Goal: Transaction & Acquisition: Purchase product/service

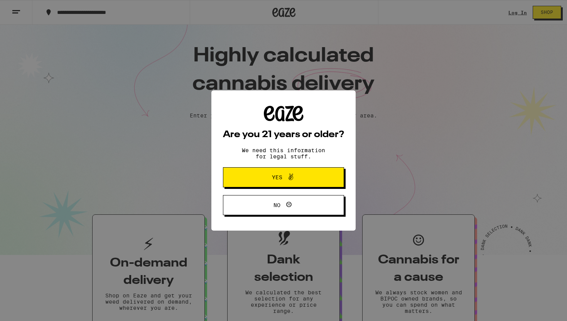
click at [311, 181] on span "Yes" at bounding box center [283, 177] width 59 height 10
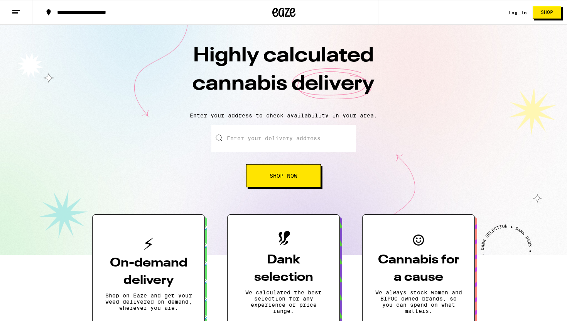
click at [296, 188] on div "Highly calculated cannabis delivery Enter your address to check availability in…" at bounding box center [283, 140] width 567 height 230
click at [290, 183] on button "Shop Now" at bounding box center [283, 175] width 75 height 23
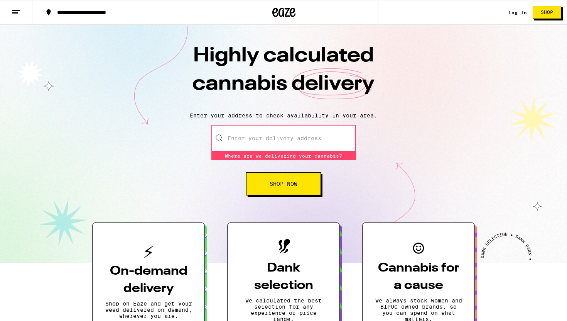
click at [297, 140] on input "Enter your delivery address" at bounding box center [283, 138] width 145 height 27
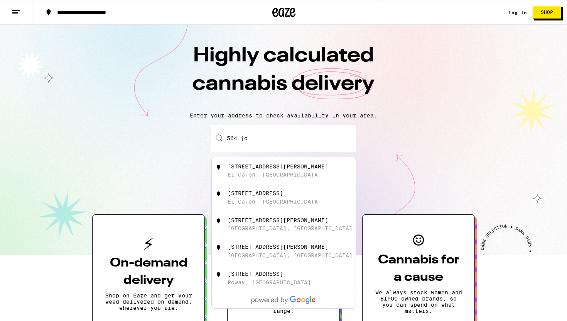
click at [290, 199] on div "564 Joey Avenue El Cajon, CA" at bounding box center [297, 197] width 138 height 15
type input "564 Joey Avenue, El Cajon, CA"
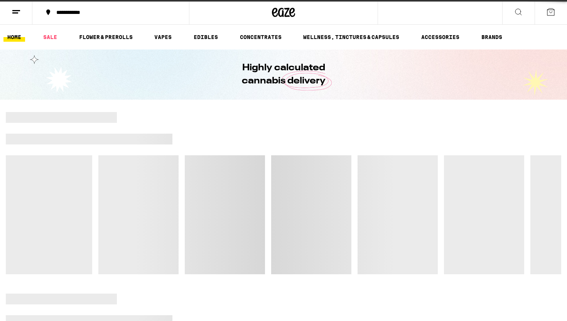
click at [294, 182] on div at bounding box center [283, 193] width 555 height 162
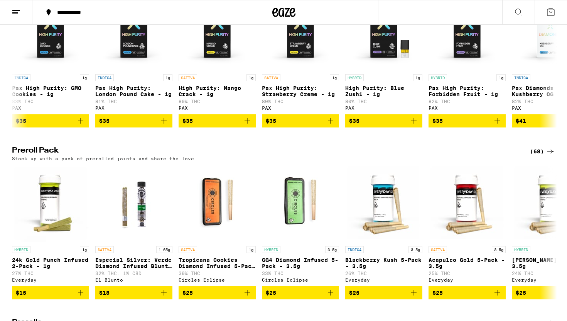
scroll to position [1368, 0]
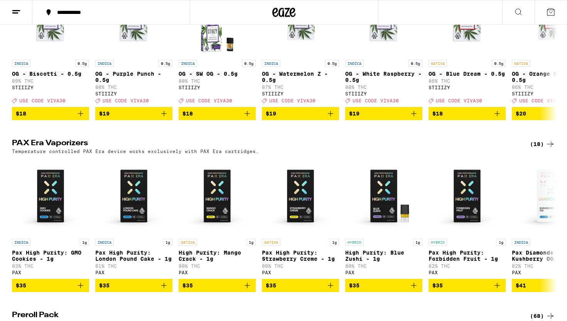
click at [512, 13] on button at bounding box center [518, 12] width 32 height 24
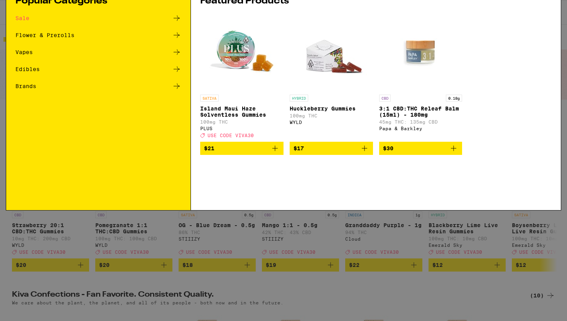
click at [331, 17] on div "Search for Products" at bounding box center [283, 12] width 555 height 25
click at [262, 16] on input "Search for Products" at bounding box center [282, 12] width 509 height 7
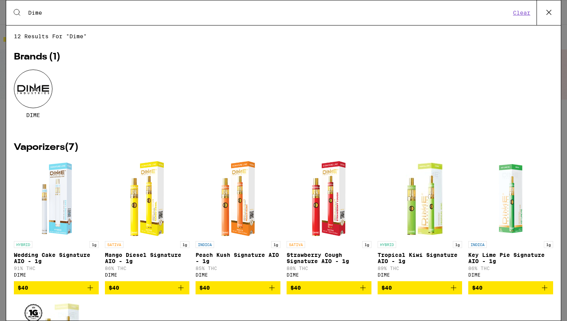
type input "Dime"
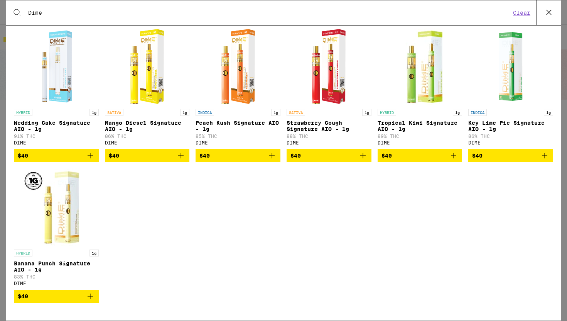
scroll to position [131, 0]
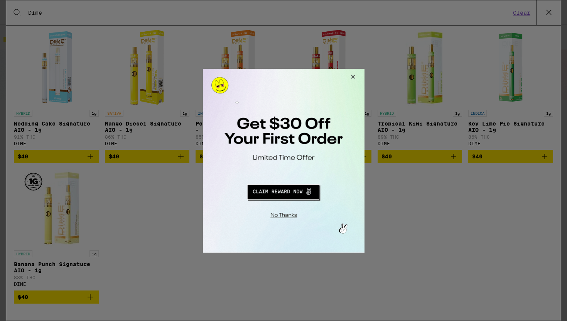
click at [293, 189] on button "Redirect to URL" at bounding box center [283, 190] width 134 height 19
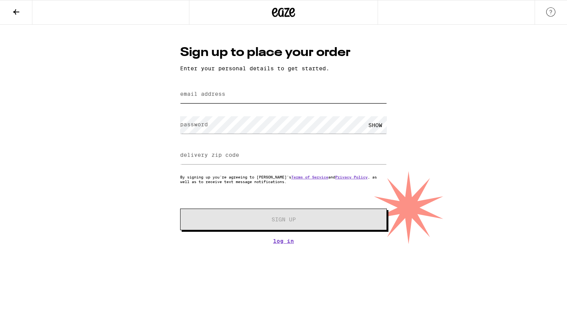
click at [267, 92] on input "email address" at bounding box center [283, 94] width 207 height 17
type input "[EMAIL_ADDRESS][DOMAIN_NAME]"
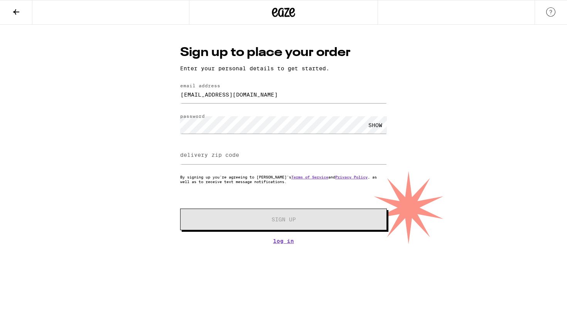
click at [371, 126] on div "SHOW" at bounding box center [375, 124] width 23 height 17
click at [272, 150] on input "delivery zip code" at bounding box center [283, 155] width 207 height 17
type input "92020"
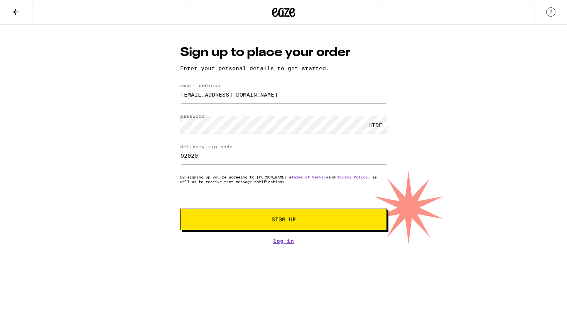
click at [258, 217] on button "Sign Up" at bounding box center [283, 219] width 207 height 22
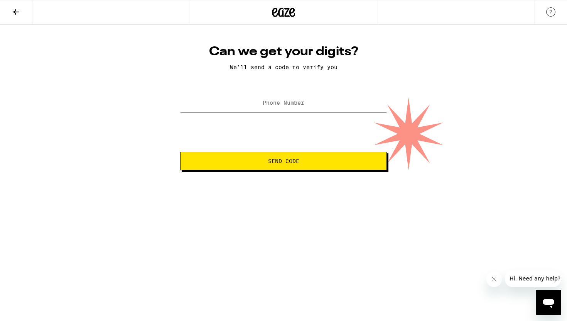
click at [322, 108] on input "Phone Number" at bounding box center [283, 102] width 207 height 17
type input "[PHONE_NUMBER]"
click at [274, 161] on span "Send Code" at bounding box center [283, 160] width 31 height 5
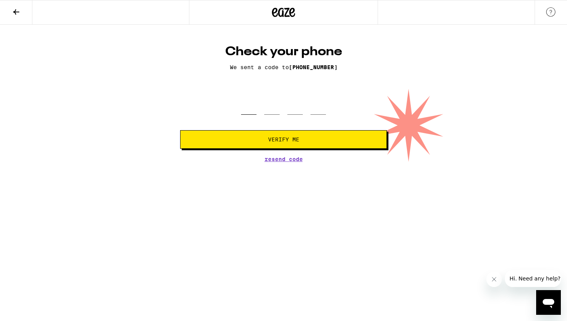
click at [249, 112] on input "tel" at bounding box center [248, 103] width 15 height 23
type input "8"
type input "2"
type input "4"
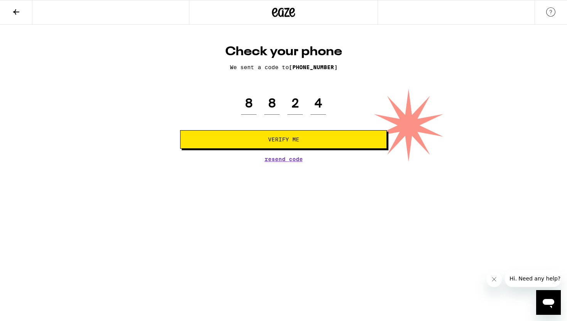
click at [225, 143] on button "Verify Me" at bounding box center [283, 139] width 207 height 19
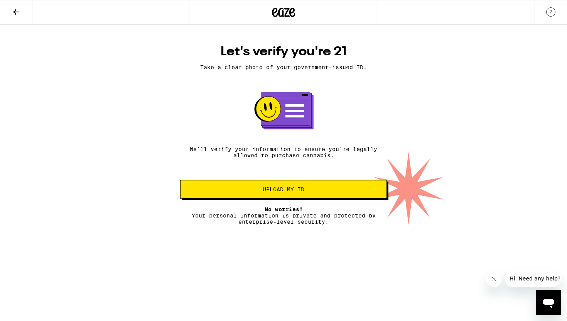
click at [264, 192] on span "Upload my ID" at bounding box center [284, 188] width 42 height 5
click at [13, 12] on icon at bounding box center [16, 11] width 9 height 9
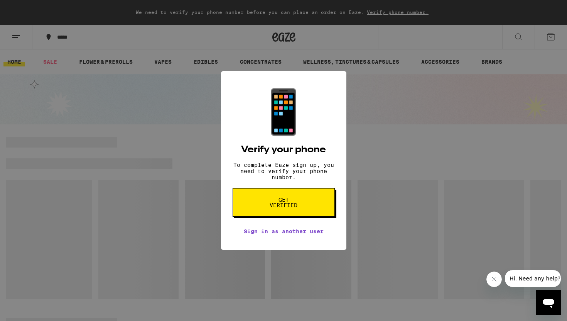
click at [13, 12] on div "📱 Verify your phone To complete Eaze sign up, you need to verify your phone num…" at bounding box center [283, 160] width 567 height 321
click at [493, 282] on button "Close message from company" at bounding box center [493, 278] width 15 height 15
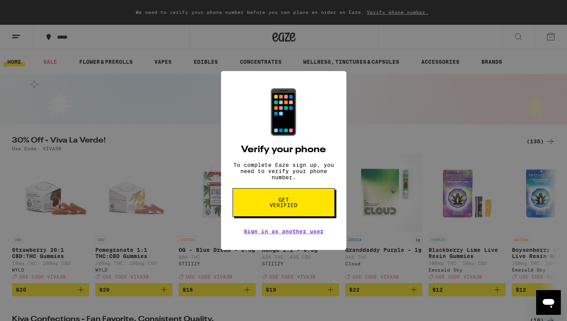
click at [398, 218] on div "📱 Verify your phone To complete Eaze sign up, you need to verify your phone num…" at bounding box center [283, 160] width 567 height 321
click at [386, 140] on div "📱 Verify your phone To complete Eaze sign up, you need to verify your phone num…" at bounding box center [283, 160] width 567 height 321
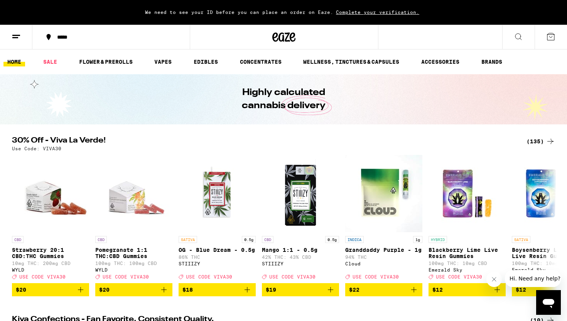
click at [4, 44] on button at bounding box center [16, 37] width 32 height 24
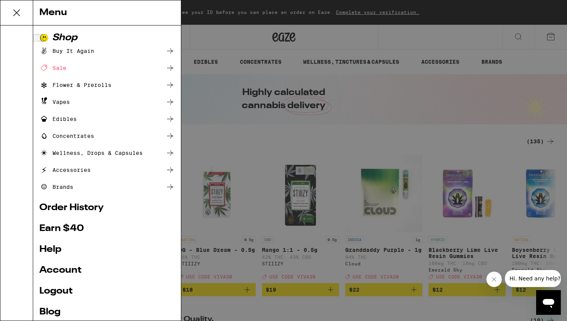
click at [174, 102] on icon at bounding box center [169, 101] width 9 height 9
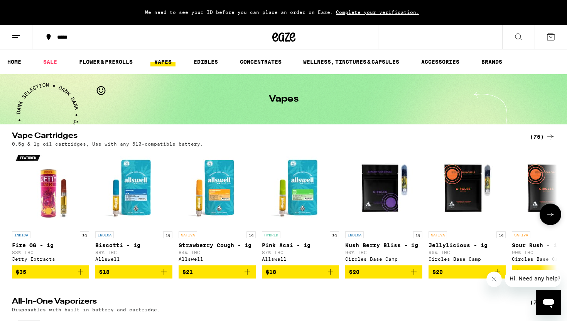
click at [545, 216] on button at bounding box center [551, 214] width 22 height 22
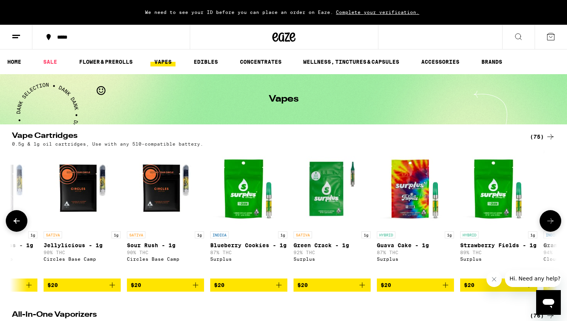
click at [548, 216] on button at bounding box center [551, 221] width 22 height 22
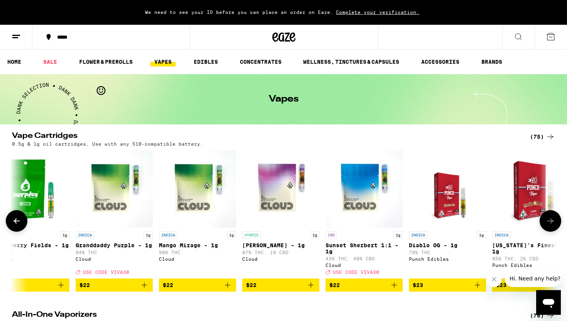
click at [548, 216] on button at bounding box center [551, 221] width 22 height 22
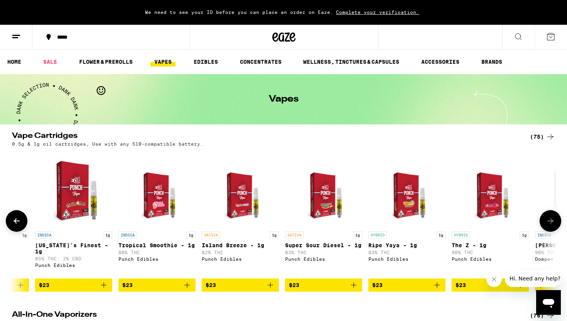
scroll to position [0, 1312]
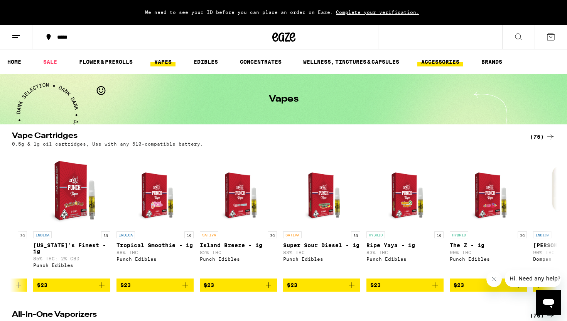
click at [459, 64] on link "ACCESSORIES" at bounding box center [440, 61] width 46 height 9
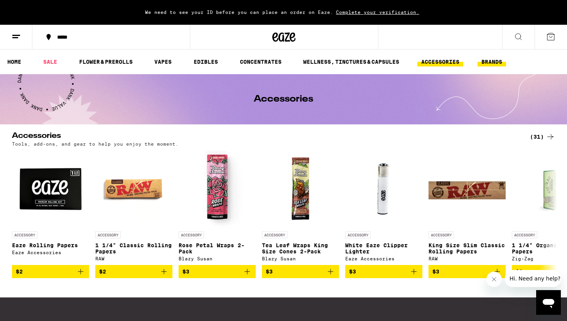
click at [486, 63] on link "BRANDS" at bounding box center [491, 61] width 29 height 9
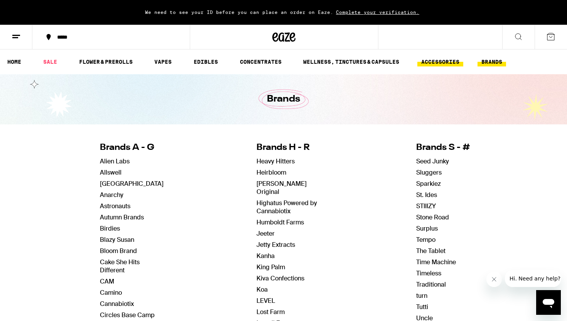
click at [455, 62] on link "ACCESSORIES" at bounding box center [440, 61] width 46 height 9
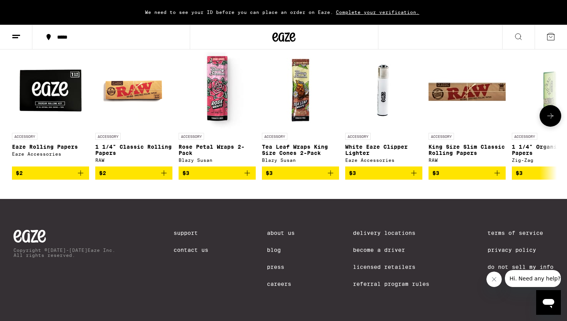
scroll to position [97, 0]
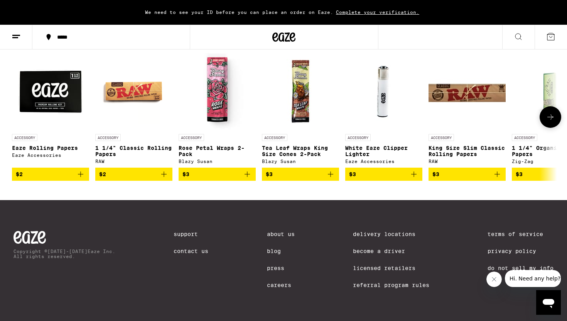
click at [552, 121] on icon at bounding box center [550, 116] width 9 height 9
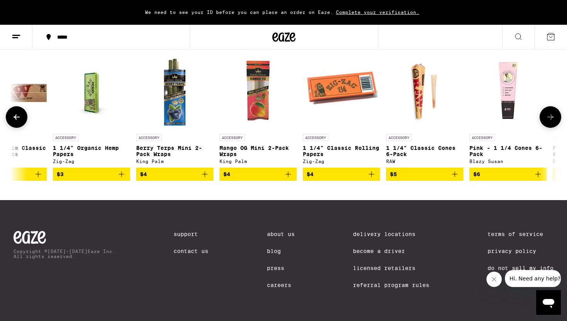
click at [552, 118] on icon at bounding box center [550, 116] width 6 height 5
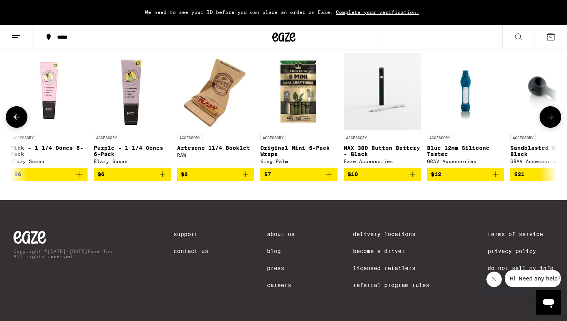
click at [552, 117] on icon at bounding box center [550, 116] width 9 height 9
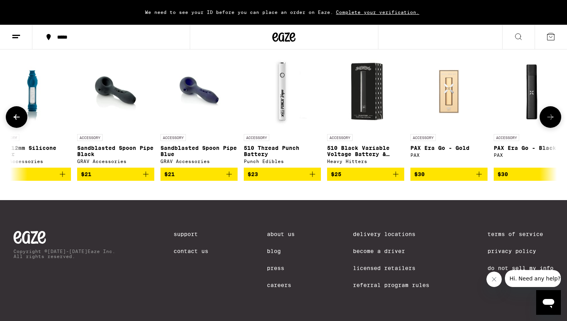
scroll to position [0, 1377]
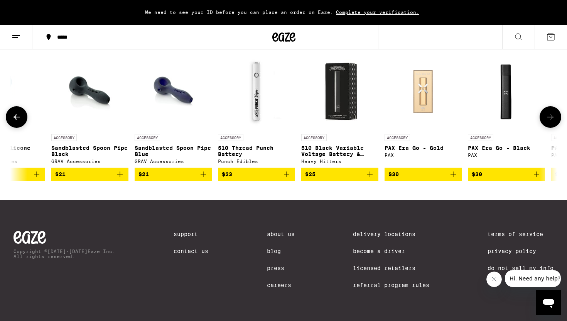
click at [16, 119] on icon at bounding box center [16, 116] width 9 height 9
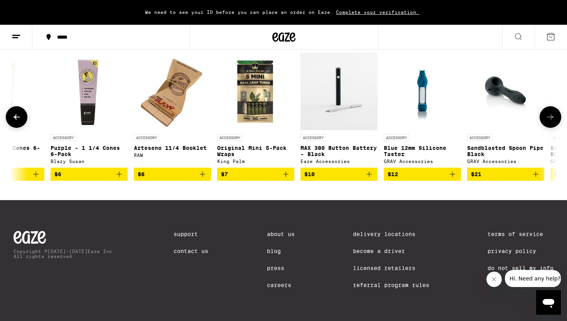
scroll to position [0, 918]
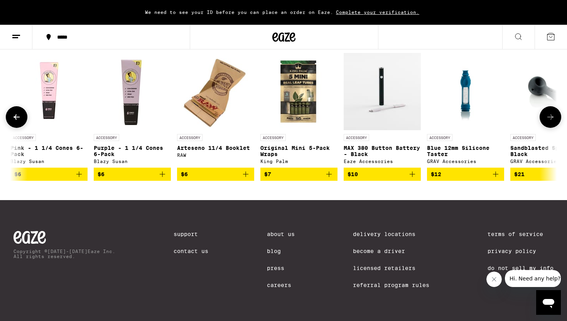
click at [546, 119] on icon at bounding box center [550, 116] width 9 height 9
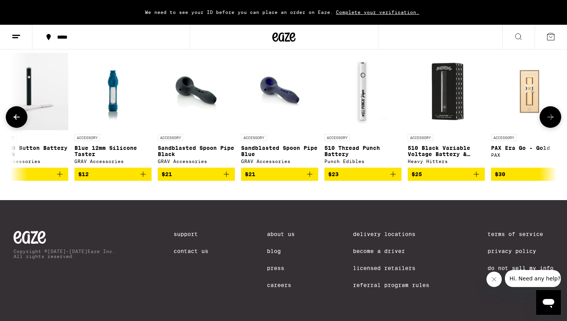
click at [546, 119] on icon at bounding box center [550, 116] width 9 height 9
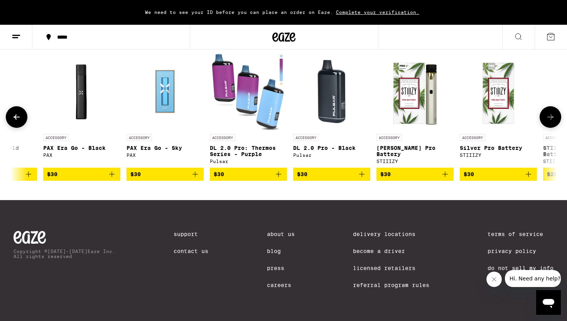
click at [546, 119] on icon at bounding box center [550, 116] width 9 height 9
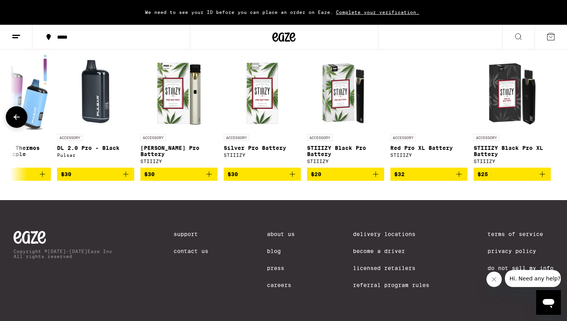
scroll to position [0, 2040]
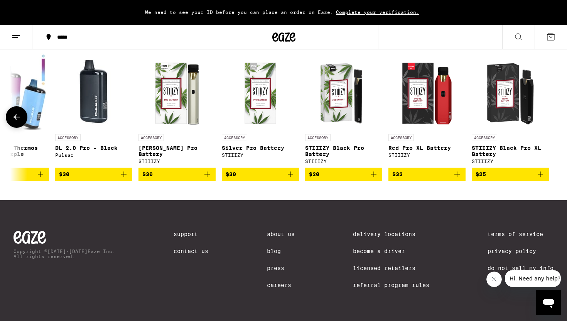
click at [546, 119] on div at bounding box center [551, 117] width 22 height 22
click at [14, 115] on icon at bounding box center [16, 116] width 9 height 9
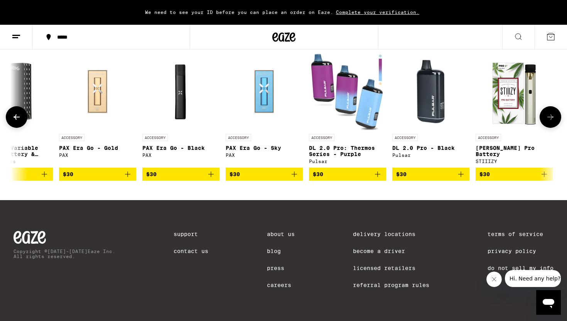
click at [14, 115] on icon at bounding box center [16, 116] width 9 height 9
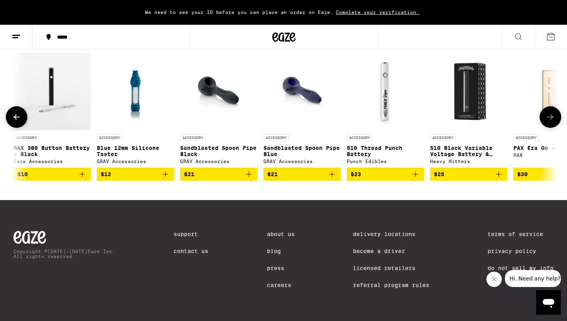
scroll to position [0, 1243]
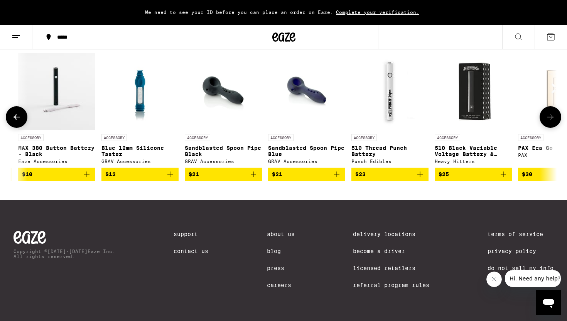
click at [74, 139] on div "ACCESSORY" at bounding box center [56, 137] width 77 height 7
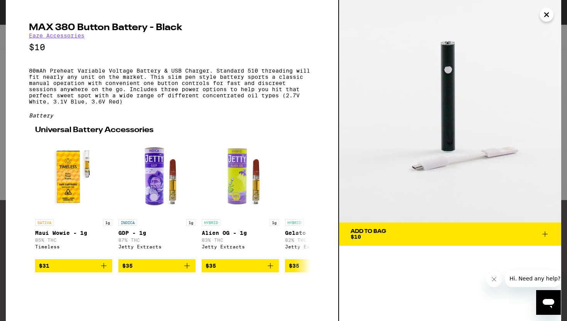
click at [369, 228] on button "Add To Bag $10" at bounding box center [450, 233] width 222 height 23
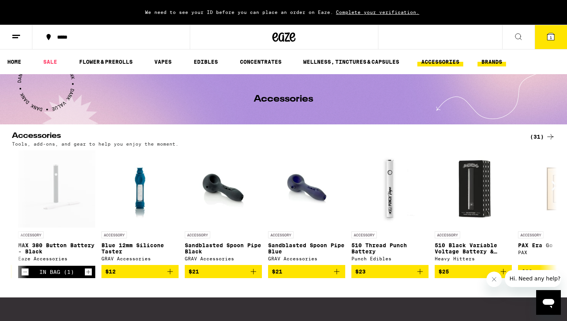
click at [489, 61] on link "BRANDS" at bounding box center [491, 61] width 29 height 9
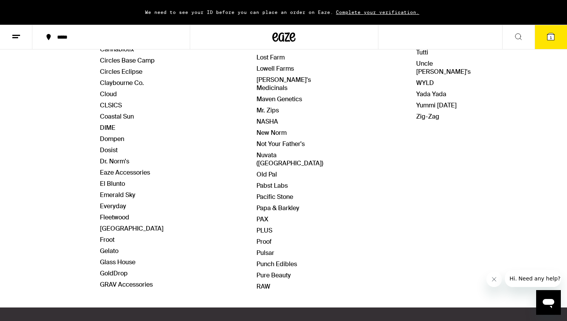
scroll to position [237, 0]
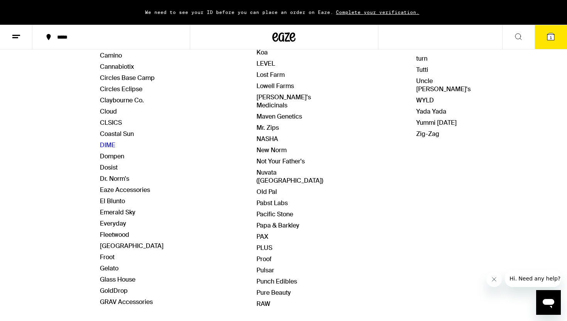
click at [110, 143] on link "DIME" at bounding box center [107, 145] width 15 height 8
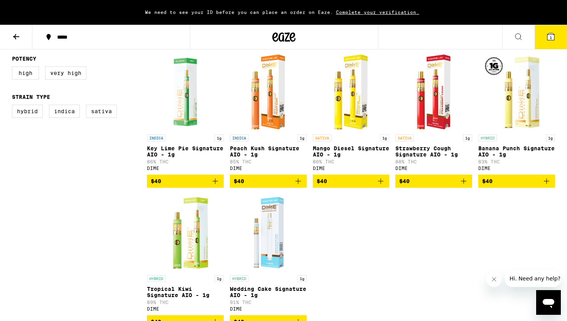
scroll to position [218, 0]
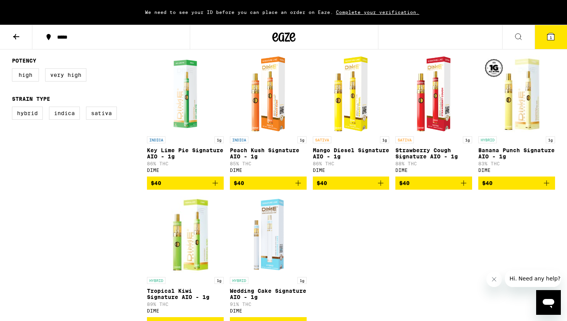
click at [348, 158] on p "Mango Diesel Signature AIO - 1g" at bounding box center [351, 153] width 77 height 12
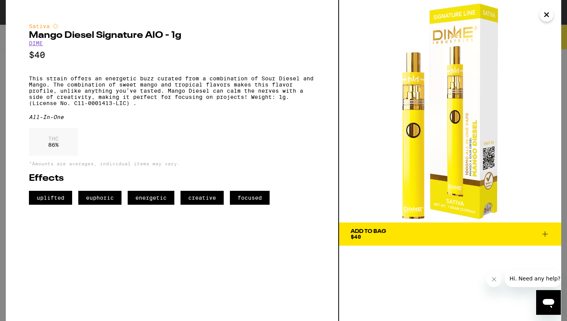
click at [545, 15] on icon "Close" at bounding box center [546, 15] width 9 height 12
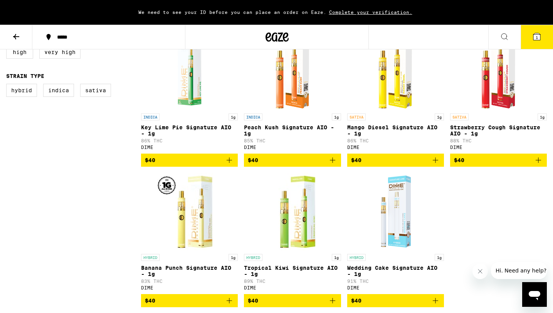
scroll to position [240, 0]
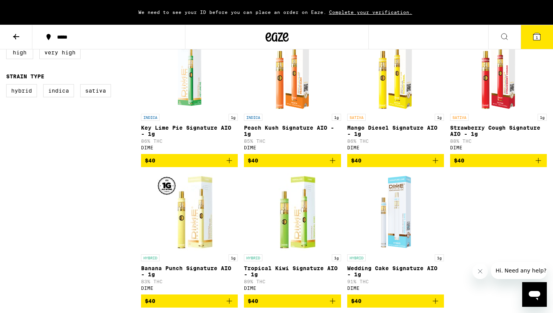
click at [468, 15] on div "We need to see your ID before you can place an order on Eaze. Complete your ver…" at bounding box center [276, 12] width 553 height 25
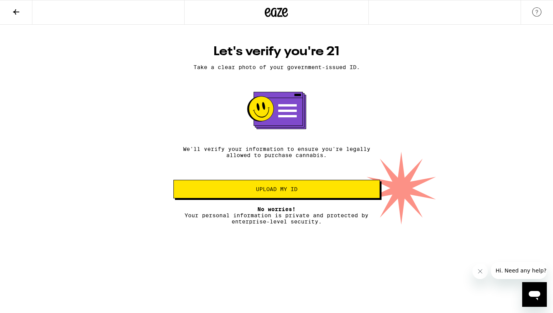
click at [18, 20] on button at bounding box center [16, 12] width 32 height 24
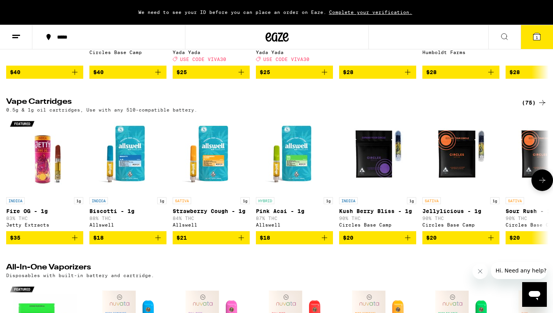
scroll to position [917, 0]
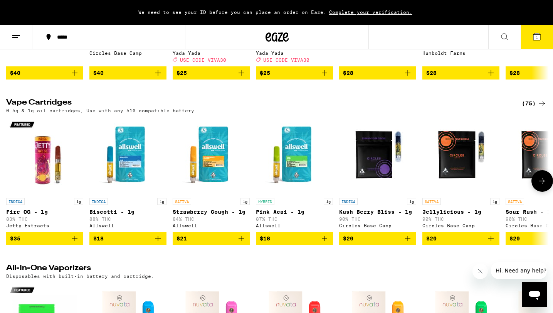
click at [536, 192] on button at bounding box center [543, 181] width 22 height 22
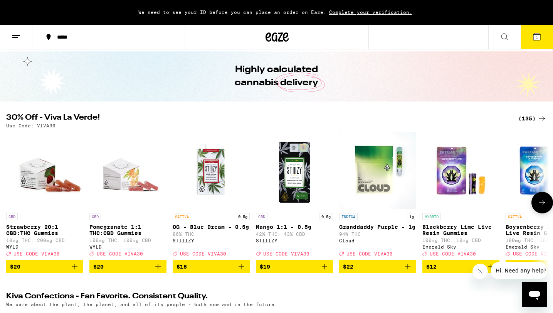
scroll to position [0, 0]
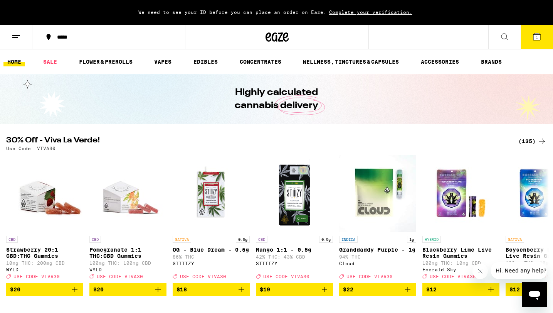
click at [510, 30] on button at bounding box center [505, 37] width 32 height 24
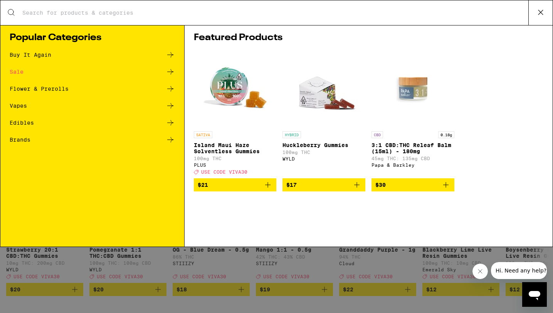
click at [202, 15] on input "Search for Products" at bounding box center [275, 12] width 507 height 7
type input "Dime"
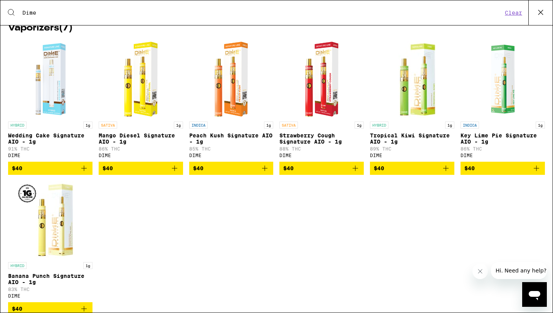
scroll to position [121, 0]
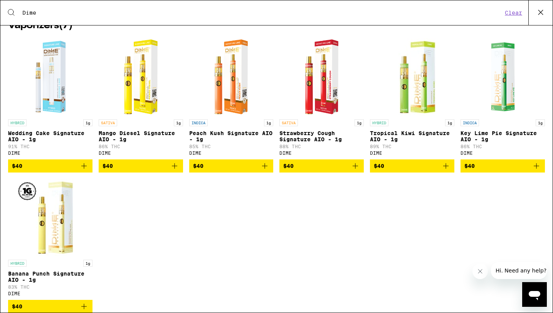
click at [298, 208] on div "HYBRID 1g Wedding Cake Signature AIO - 1g 91% THC DIME $40 SATIVA 1g Mango Dies…" at bounding box center [276, 181] width 537 height 286
click at [390, 100] on img "Open page for Tropical Kiwi Signature AIO - 1g from DIME" at bounding box center [412, 76] width 77 height 77
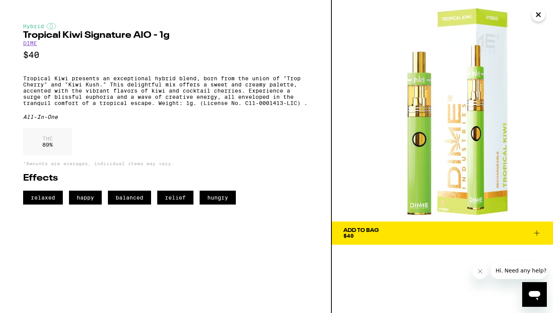
click at [540, 12] on icon "Close" at bounding box center [538, 15] width 9 height 12
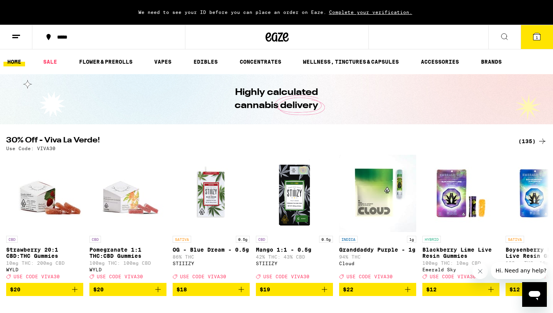
click at [495, 36] on button at bounding box center [505, 37] width 32 height 24
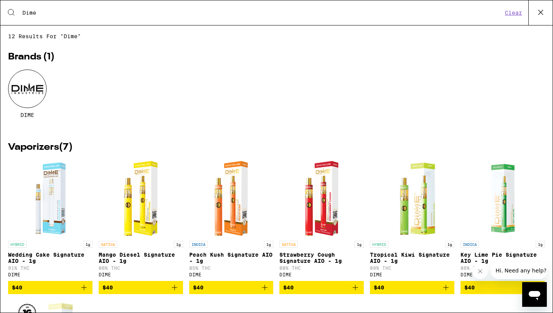
click at [13, 101] on div at bounding box center [27, 88] width 39 height 39
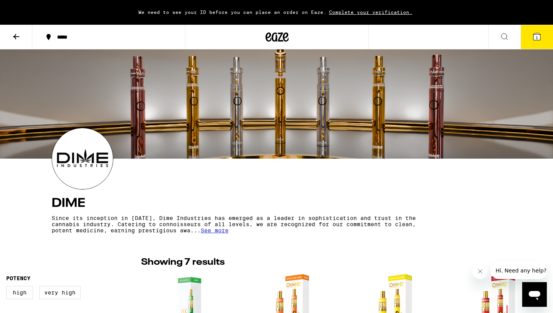
click at [260, 39] on div at bounding box center [277, 37] width 184 height 25
click at [281, 35] on icon at bounding box center [278, 36] width 12 height 9
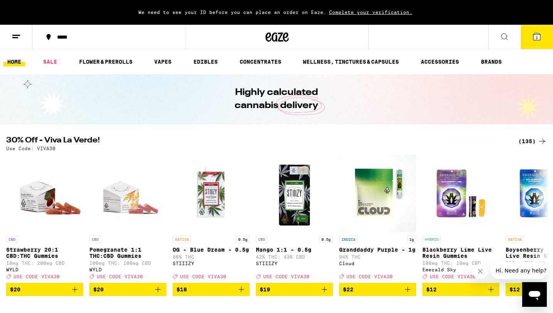
click at [498, 37] on button at bounding box center [505, 37] width 32 height 24
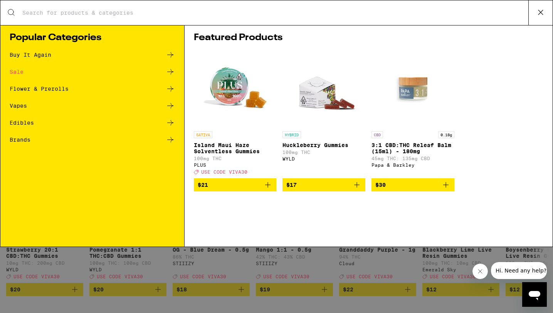
click at [228, 13] on input "Search for Products" at bounding box center [275, 12] width 507 height 7
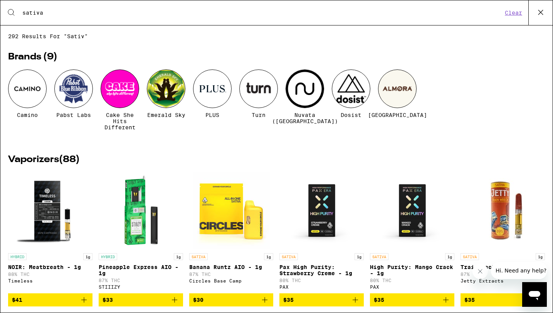
type input "sativa"
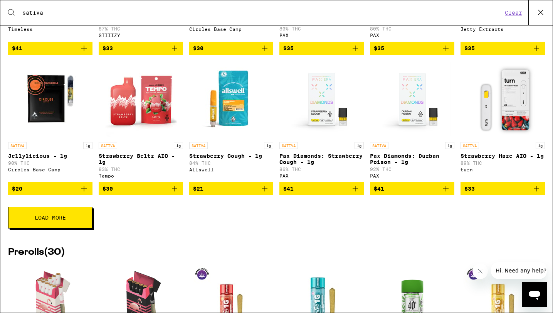
scroll to position [943, 0]
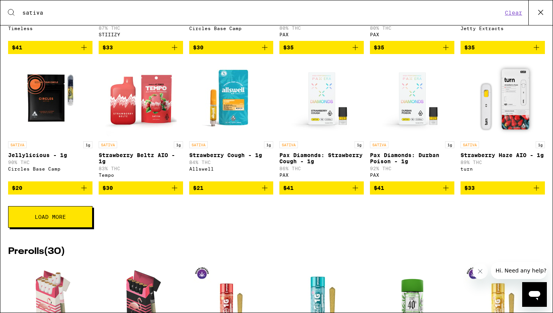
click at [54, 219] on span "Load More" at bounding box center [50, 216] width 31 height 5
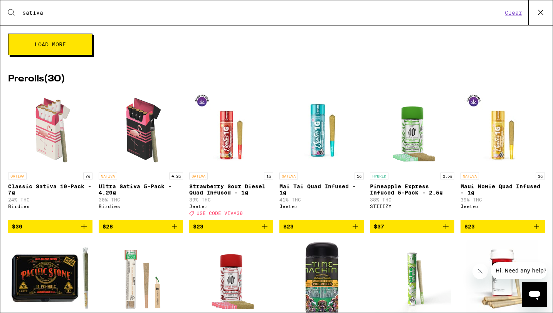
scroll to position [1429, 0]
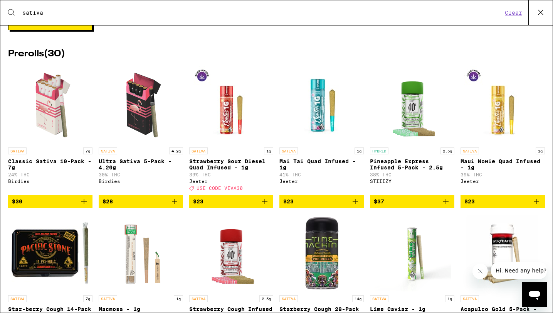
click at [82, 30] on button "Load More" at bounding box center [50, 19] width 84 height 22
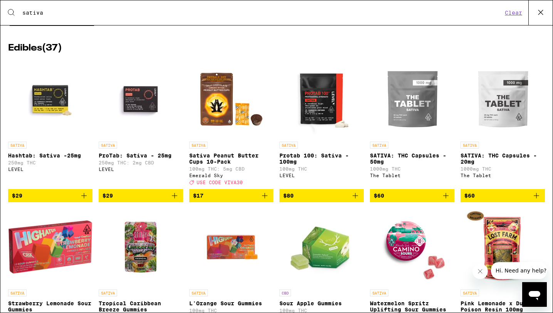
scroll to position [0, 0]
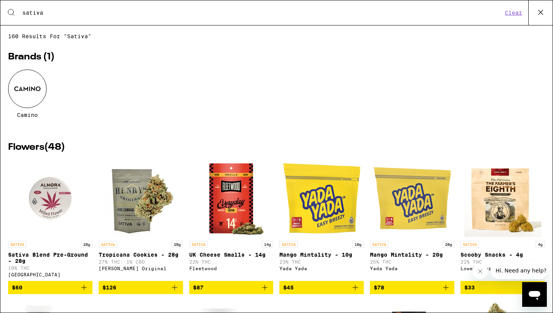
click at [516, 10] on button "Clear" at bounding box center [514, 12] width 22 height 7
